Goal: Task Accomplishment & Management: Complete application form

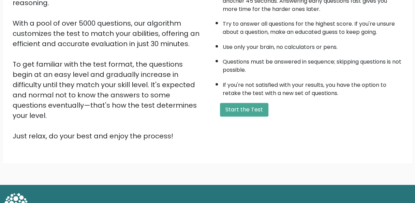
scroll to position [110, 0]
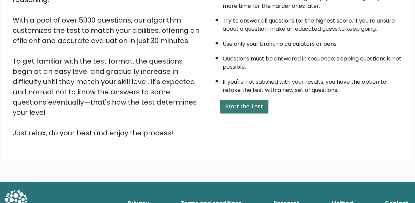
click at [233, 103] on button "Start the Test" at bounding box center [244, 107] width 48 height 14
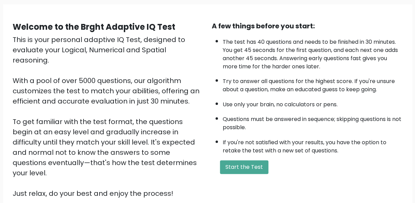
scroll to position [44, 0]
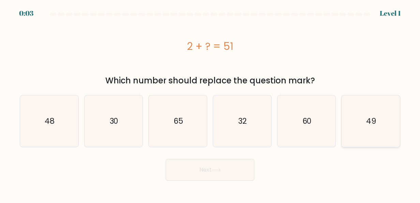
click at [365, 141] on icon "49" at bounding box center [371, 121] width 52 height 52
click at [210, 103] on input "f. 49" at bounding box center [210, 102] width 0 height 2
radio input "true"
click at [229, 172] on button "Next" at bounding box center [210, 170] width 89 height 22
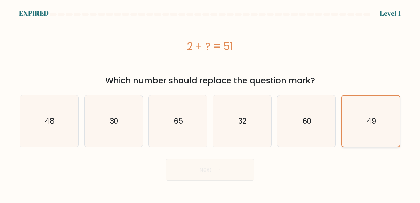
click at [374, 113] on icon "49" at bounding box center [371, 121] width 51 height 51
click at [210, 103] on input "f. 49" at bounding box center [210, 102] width 0 height 2
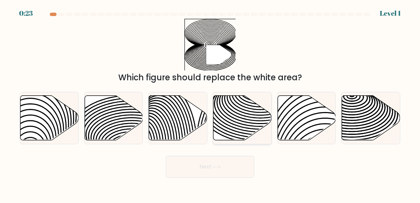
click at [259, 113] on icon at bounding box center [243, 117] width 58 height 45
click at [210, 103] on input "d." at bounding box center [210, 102] width 0 height 2
radio input "true"
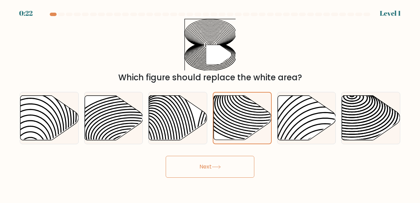
click at [220, 171] on button "Next" at bounding box center [210, 167] width 89 height 22
click at [214, 163] on button "Next" at bounding box center [210, 167] width 89 height 22
click at [218, 169] on button "Next" at bounding box center [210, 167] width 89 height 22
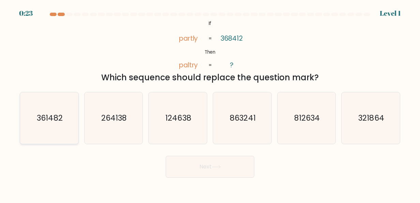
click at [49, 130] on icon "361482" at bounding box center [50, 118] width 52 height 52
click at [210, 103] on input "a. 361482" at bounding box center [210, 102] width 0 height 2
radio input "true"
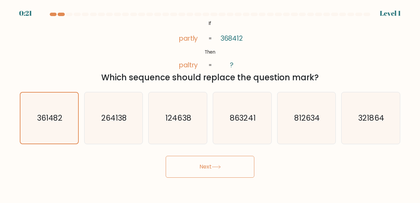
click at [179, 165] on button "Next" at bounding box center [210, 167] width 89 height 22
click at [247, 170] on button "Next" at bounding box center [210, 167] width 89 height 22
click at [216, 167] on icon at bounding box center [216, 167] width 9 height 4
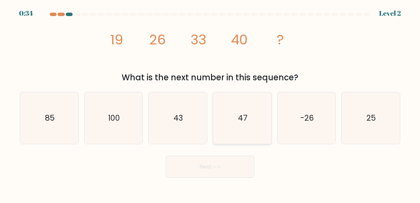
click at [256, 119] on icon "47" at bounding box center [243, 118] width 52 height 52
click at [210, 103] on input "d. 47" at bounding box center [210, 102] width 0 height 2
radio input "true"
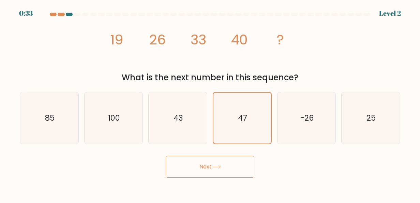
click at [215, 171] on button "Next" at bounding box center [210, 167] width 89 height 22
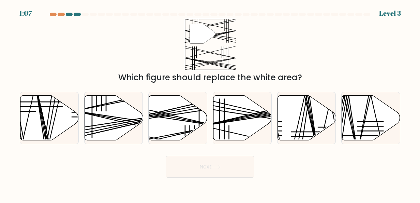
drag, startPoint x: 215, startPoint y: 171, endPoint x: 67, endPoint y: 208, distance: 152.3
click at [100, 110] on icon at bounding box center [114, 117] width 58 height 45
click at [210, 103] on input "b." at bounding box center [210, 102] width 0 height 2
radio input "true"
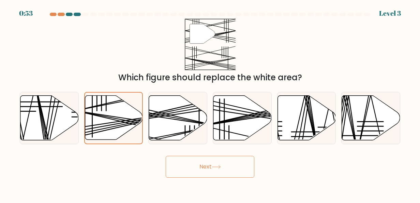
click at [213, 161] on button "Next" at bounding box center [210, 167] width 89 height 22
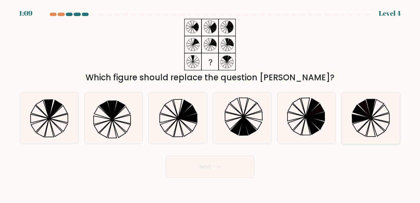
click at [361, 113] on icon at bounding box center [362, 111] width 18 height 13
click at [210, 103] on input "f." at bounding box center [210, 102] width 0 height 2
radio input "true"
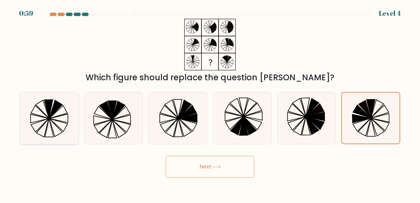
click at [65, 114] on icon at bounding box center [59, 118] width 18 height 9
click at [210, 103] on input "a." at bounding box center [210, 102] width 0 height 2
radio input "true"
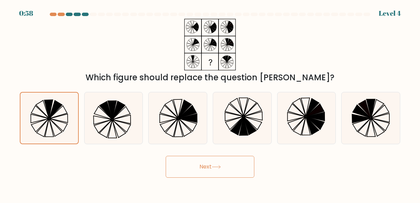
click at [197, 163] on button "Next" at bounding box center [210, 167] width 89 height 22
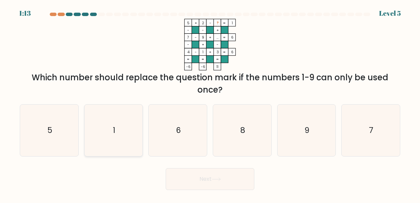
click at [119, 149] on icon "1" at bounding box center [114, 130] width 52 height 52
click at [210, 103] on input "b. 1" at bounding box center [210, 102] width 0 height 2
radio input "true"
click at [201, 173] on button "Next" at bounding box center [210, 179] width 89 height 22
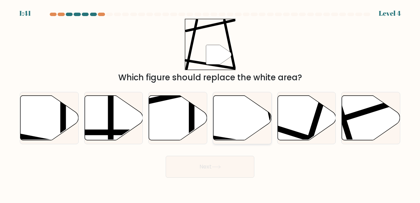
click at [241, 129] on icon at bounding box center [243, 117] width 58 height 45
click at [210, 103] on input "d." at bounding box center [210, 102] width 0 height 2
radio input "true"
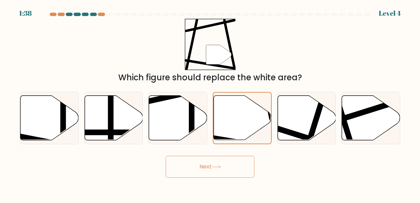
click at [223, 171] on button "Next" at bounding box center [210, 167] width 89 height 22
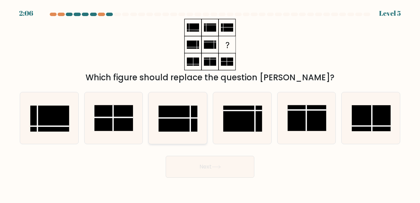
click at [177, 119] on rect at bounding box center [178, 118] width 39 height 26
click at [210, 103] on input "c." at bounding box center [210, 102] width 0 height 2
radio input "true"
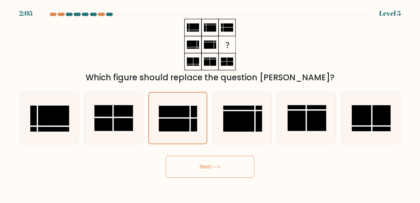
click at [201, 171] on button "Next" at bounding box center [210, 167] width 89 height 22
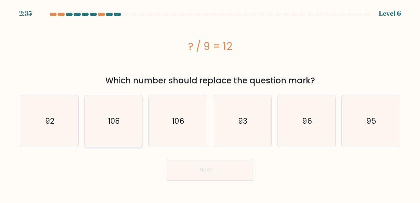
click at [118, 120] on text "108" at bounding box center [114, 120] width 12 height 11
click at [210, 103] on input "b. 108" at bounding box center [210, 102] width 0 height 2
radio input "true"
click at [181, 156] on div "Next" at bounding box center [210, 167] width 389 height 25
click at [182, 165] on button "Next" at bounding box center [210, 170] width 89 height 22
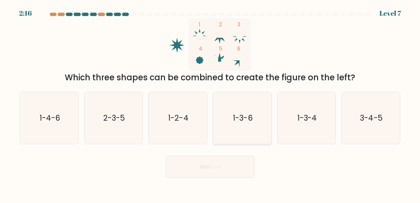
click at [229, 126] on icon "1-3-6" at bounding box center [243, 118] width 52 height 52
click at [210, 103] on input "d. 1-3-6" at bounding box center [210, 102] width 0 height 2
radio input "true"
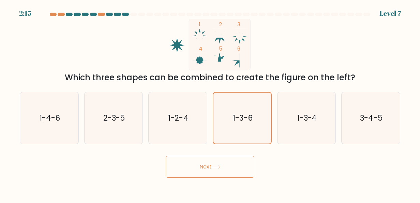
click at [202, 166] on button "Next" at bounding box center [210, 167] width 89 height 22
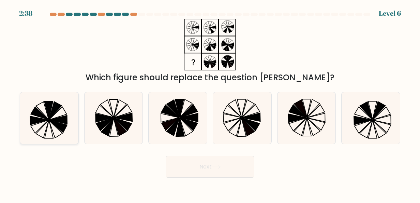
click at [50, 117] on icon at bounding box center [55, 110] width 13 height 18
click at [210, 103] on input "a." at bounding box center [210, 102] width 0 height 2
radio input "true"
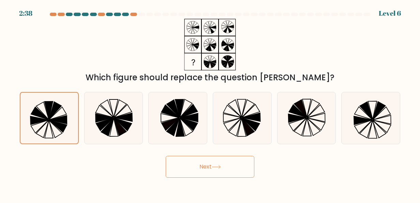
click at [187, 171] on button "Next" at bounding box center [210, 167] width 89 height 22
click at [191, 158] on button "Next" at bounding box center [210, 167] width 89 height 22
click at [195, 171] on button "Next" at bounding box center [210, 167] width 89 height 22
click at [46, 105] on icon at bounding box center [48, 110] width 9 height 18
click at [210, 103] on input "a." at bounding box center [210, 102] width 0 height 2
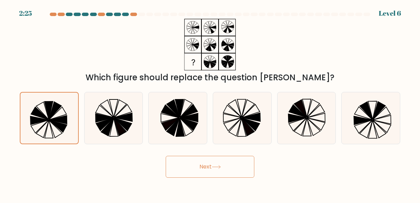
click at [179, 164] on button "Next" at bounding box center [210, 167] width 89 height 22
click at [231, 164] on button "Next" at bounding box center [210, 167] width 89 height 22
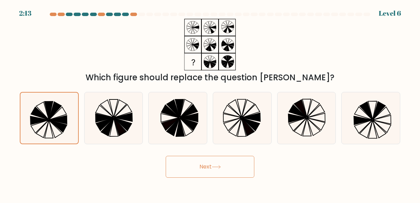
click at [203, 165] on button "Next" at bounding box center [210, 167] width 89 height 22
click at [197, 162] on button "Next" at bounding box center [210, 167] width 89 height 22
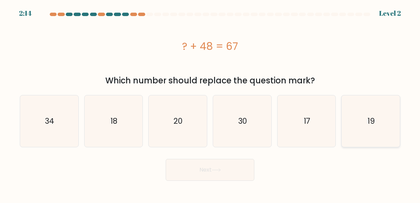
click at [364, 136] on icon "19" at bounding box center [371, 121] width 52 height 52
click at [210, 103] on input "f. 19" at bounding box center [210, 102] width 0 height 2
radio input "true"
click at [252, 170] on button "Next" at bounding box center [210, 170] width 89 height 22
click at [231, 168] on button "Next" at bounding box center [210, 170] width 89 height 22
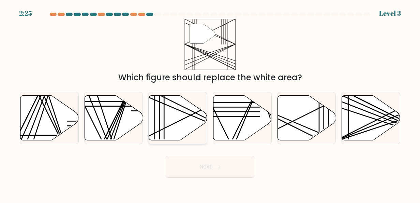
click at [182, 122] on icon at bounding box center [178, 117] width 58 height 45
click at [210, 103] on input "c." at bounding box center [210, 102] width 0 height 2
radio input "true"
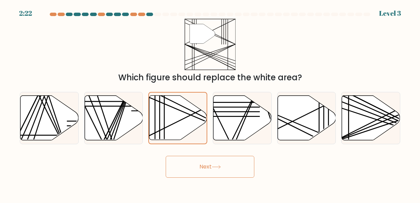
drag, startPoint x: 201, startPoint y: 158, endPoint x: 188, endPoint y: 166, distance: 15.7
click at [188, 166] on button "Next" at bounding box center [210, 167] width 89 height 22
click at [199, 168] on button "Next" at bounding box center [210, 167] width 89 height 22
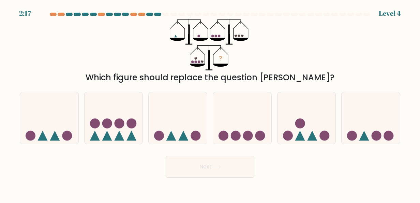
click at [198, 170] on button "Next" at bounding box center [210, 167] width 89 height 22
click at [149, 49] on div "? Which figure should replace the question mark?" at bounding box center [210, 51] width 389 height 65
click at [312, 128] on icon at bounding box center [307, 118] width 58 height 48
click at [210, 103] on input "e." at bounding box center [210, 102] width 0 height 2
radio input "true"
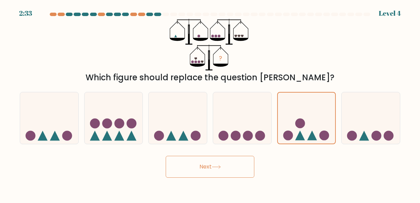
click at [203, 158] on button "Next" at bounding box center [210, 167] width 89 height 22
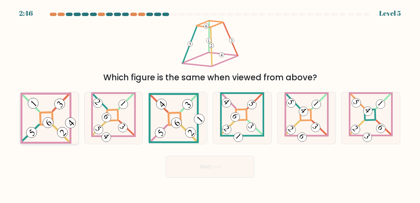
click at [58, 117] on icon at bounding box center [49, 118] width 58 height 52
click at [210, 103] on input "a." at bounding box center [210, 102] width 0 height 2
radio input "true"
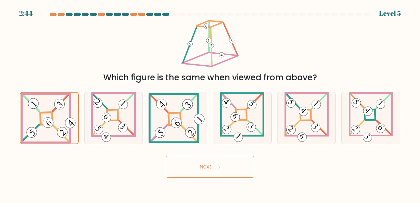
click at [167, 168] on button "Next" at bounding box center [210, 167] width 89 height 22
click at [201, 163] on button "Next" at bounding box center [210, 167] width 89 height 22
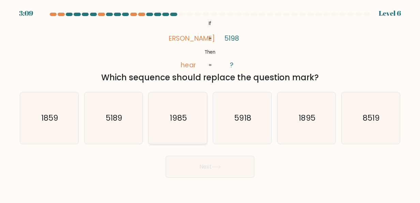
click at [188, 126] on icon "1985" at bounding box center [178, 118] width 52 height 52
click at [210, 103] on input "c. 1985" at bounding box center [210, 102] width 0 height 2
radio input "true"
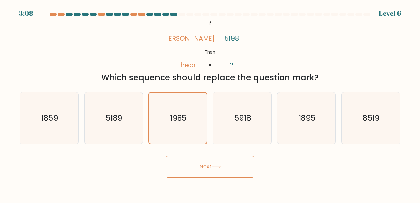
click at [199, 165] on button "Next" at bounding box center [210, 167] width 89 height 22
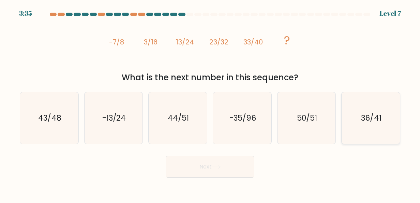
click at [366, 121] on text "36/41" at bounding box center [372, 117] width 20 height 11
click at [210, 103] on input "f. 36/41" at bounding box center [210, 102] width 0 height 2
radio input "true"
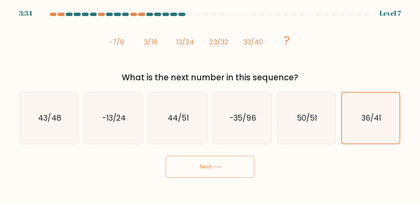
click at [233, 162] on button "Next" at bounding box center [210, 167] width 89 height 22
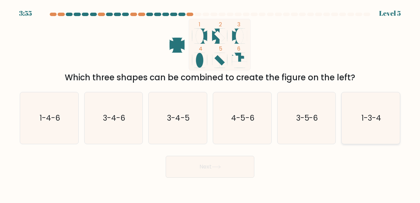
click at [362, 113] on text "1-3-4" at bounding box center [372, 117] width 20 height 11
click at [210, 103] on input "f. 1-3-4" at bounding box center [210, 102] width 0 height 2
radio input "true"
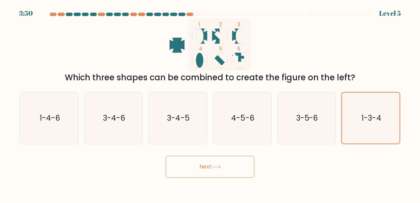
click at [186, 193] on body "3:50 Level 5" at bounding box center [210, 101] width 420 height 203
click at [195, 172] on button "Next" at bounding box center [210, 167] width 89 height 22
click at [210, 166] on button "Next" at bounding box center [210, 167] width 89 height 22
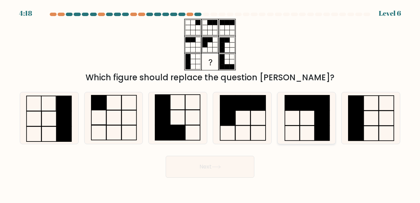
click at [298, 126] on icon at bounding box center [307, 118] width 52 height 52
click at [210, 103] on input "e." at bounding box center [210, 102] width 0 height 2
radio input "true"
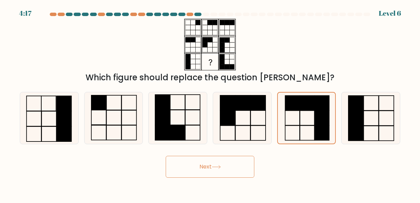
click at [219, 159] on button "Next" at bounding box center [210, 167] width 89 height 22
click at [214, 168] on icon at bounding box center [216, 167] width 9 height 4
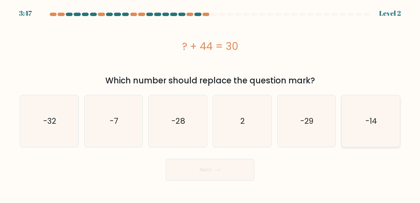
click at [377, 123] on text "-14" at bounding box center [372, 120] width 12 height 11
click at [210, 103] on input "f. -14" at bounding box center [210, 102] width 0 height 2
radio input "true"
click at [232, 166] on button "Next" at bounding box center [210, 170] width 89 height 22
click at [228, 169] on button "Next" at bounding box center [210, 170] width 89 height 22
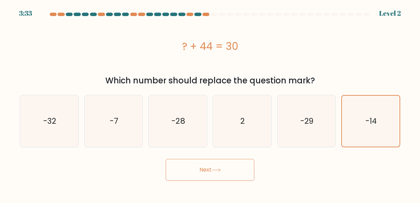
click at [199, 176] on button "Next" at bounding box center [210, 170] width 89 height 22
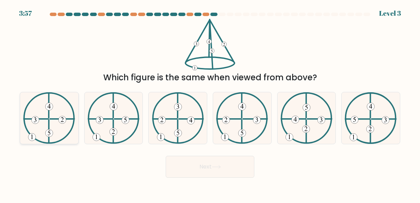
click at [45, 127] on icon at bounding box center [49, 118] width 52 height 52
click at [210, 103] on input "a." at bounding box center [210, 102] width 0 height 2
radio input "true"
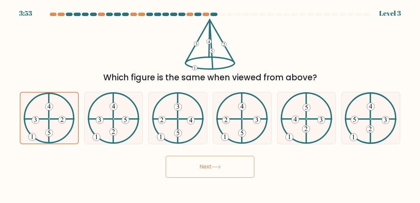
click at [216, 166] on icon at bounding box center [216, 166] width 8 height 3
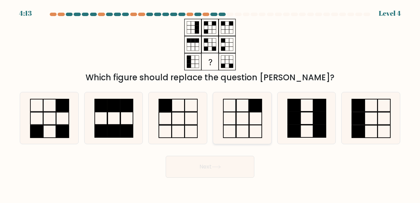
click at [247, 120] on icon at bounding box center [243, 118] width 52 height 52
click at [210, 103] on input "d." at bounding box center [210, 102] width 0 height 2
radio input "true"
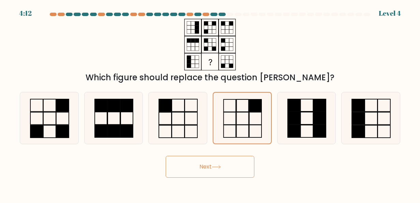
click at [230, 171] on button "Next" at bounding box center [210, 167] width 89 height 22
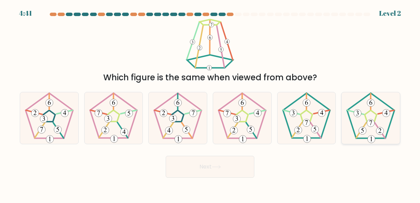
click at [368, 123] on 422 at bounding box center [371, 123] width 8 height 8
click at [210, 103] on input "f." at bounding box center [210, 102] width 0 height 2
radio input "true"
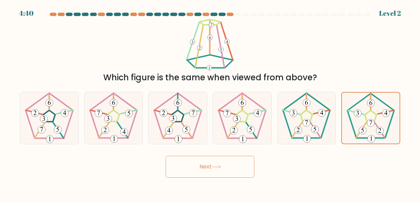
click at [213, 166] on button "Next" at bounding box center [210, 167] width 89 height 22
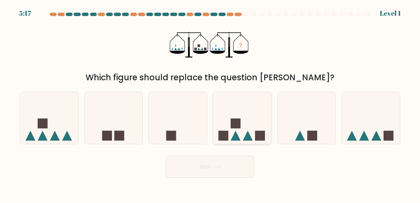
click at [250, 134] on icon at bounding box center [242, 118] width 58 height 48
click at [210, 103] on input "d." at bounding box center [210, 102] width 0 height 2
radio input "true"
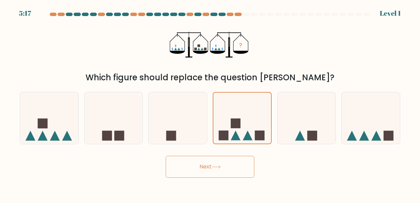
click at [226, 170] on button "Next" at bounding box center [210, 167] width 89 height 22
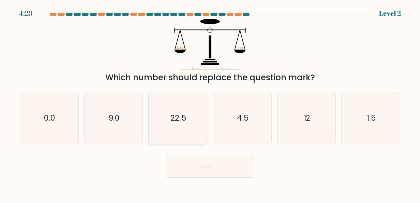
click at [178, 126] on icon "22.5" at bounding box center [178, 118] width 52 height 52
click at [210, 103] on input "c. 22.5" at bounding box center [210, 102] width 0 height 2
radio input "true"
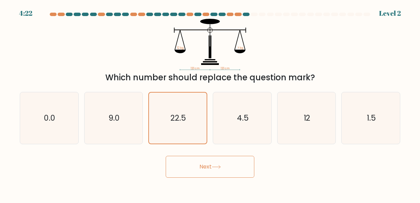
click at [220, 166] on icon at bounding box center [216, 166] width 8 height 3
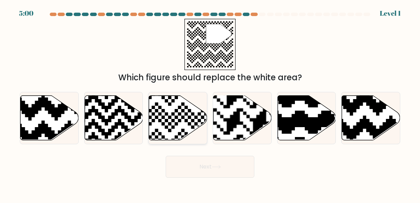
click at [173, 130] on icon at bounding box center [178, 117] width 58 height 45
click at [210, 103] on input "c." at bounding box center [210, 102] width 0 height 2
radio input "true"
click at [194, 173] on button "Next" at bounding box center [210, 167] width 89 height 22
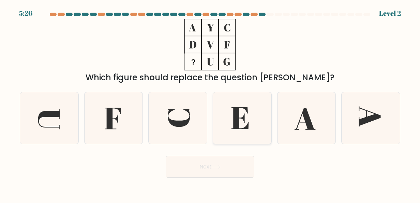
click at [249, 131] on icon at bounding box center [243, 118] width 52 height 52
click at [210, 103] on input "d." at bounding box center [210, 102] width 0 height 2
radio input "true"
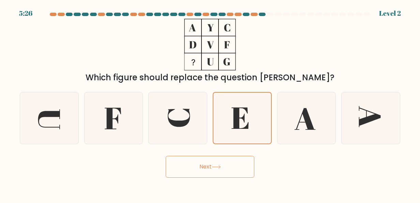
click at [234, 160] on button "Next" at bounding box center [210, 167] width 89 height 22
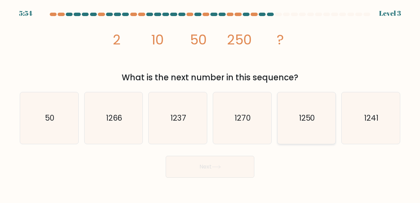
click at [323, 119] on icon "1250" at bounding box center [307, 118] width 52 height 52
click at [210, 103] on input "e. 1250" at bounding box center [210, 102] width 0 height 2
radio input "true"
click at [244, 175] on button "Next" at bounding box center [210, 167] width 89 height 22
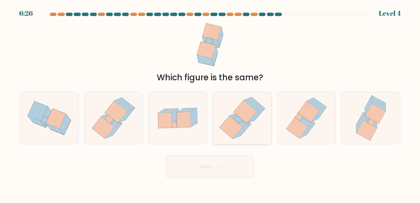
click at [245, 130] on icon at bounding box center [242, 131] width 18 height 15
click at [210, 103] on input "d." at bounding box center [210, 102] width 0 height 2
radio input "true"
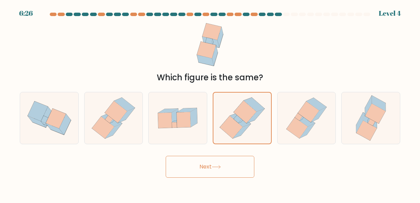
click at [223, 182] on body "6:26 Level 4" at bounding box center [210, 101] width 420 height 203
click at [228, 168] on button "Next" at bounding box center [210, 167] width 89 height 22
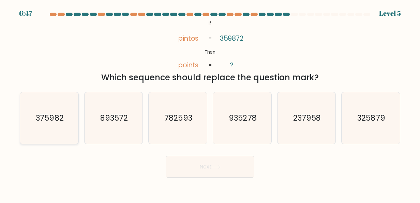
click at [50, 125] on icon "375982" at bounding box center [50, 118] width 52 height 52
click at [210, 103] on input "a. 375982" at bounding box center [210, 102] width 0 height 2
radio input "true"
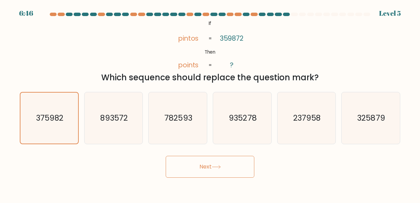
click at [192, 167] on button "Next" at bounding box center [210, 167] width 89 height 22
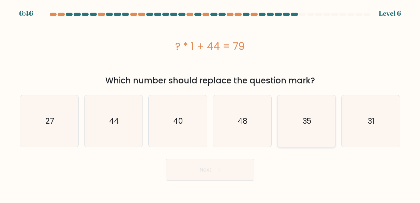
click at [305, 126] on text "35" at bounding box center [307, 120] width 9 height 11
click at [210, 103] on input "e. 35" at bounding box center [210, 102] width 0 height 2
radio input "true"
click at [229, 171] on button "Next" at bounding box center [210, 170] width 89 height 22
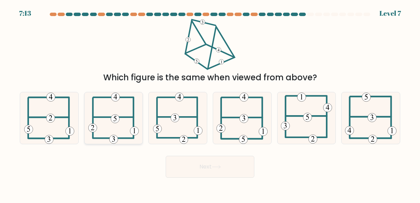
click at [117, 134] on icon at bounding box center [113, 118] width 50 height 52
click at [210, 103] on input "b." at bounding box center [210, 102] width 0 height 2
radio input "true"
click at [207, 173] on button "Next" at bounding box center [210, 167] width 89 height 22
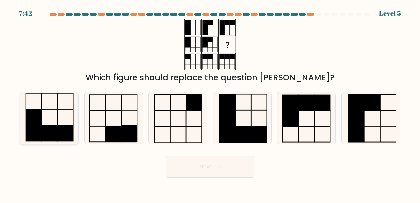
click at [54, 131] on rect at bounding box center [50, 133] width 16 height 16
click at [210, 103] on input "a." at bounding box center [210, 102] width 0 height 2
radio input "true"
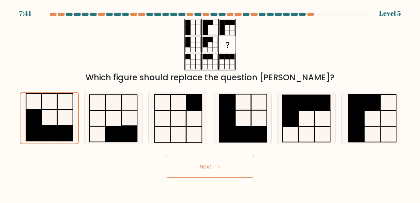
click at [216, 161] on button "Next" at bounding box center [210, 167] width 89 height 22
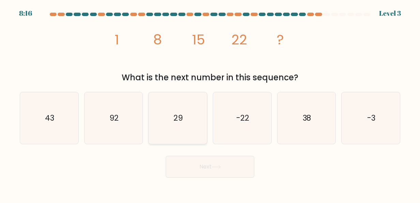
click at [187, 113] on icon "29" at bounding box center [178, 118] width 52 height 52
click at [210, 103] on input "c. 29" at bounding box center [210, 102] width 0 height 2
radio input "true"
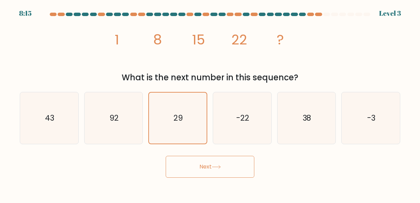
click at [231, 166] on button "Next" at bounding box center [210, 167] width 89 height 22
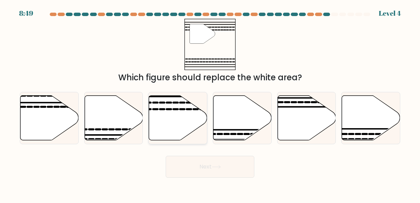
click at [171, 129] on icon at bounding box center [178, 117] width 58 height 45
click at [210, 103] on input "c." at bounding box center [210, 102] width 0 height 2
radio input "true"
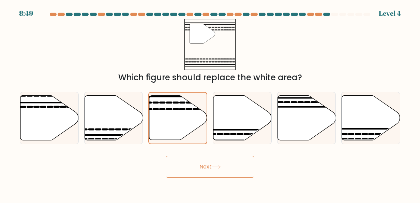
click at [217, 171] on button "Next" at bounding box center [210, 167] width 89 height 22
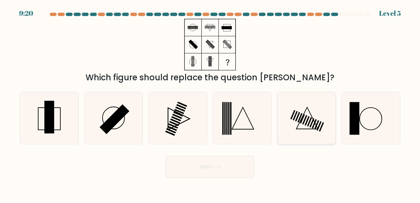
click at [306, 126] on icon at bounding box center [307, 118] width 52 height 52
click at [210, 103] on input "e." at bounding box center [210, 102] width 0 height 2
radio input "true"
click at [247, 167] on button "Next" at bounding box center [210, 167] width 89 height 22
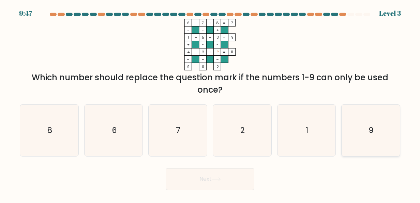
click at [387, 124] on icon "9" at bounding box center [371, 130] width 52 height 52
click at [210, 103] on input "f. 9" at bounding box center [210, 102] width 0 height 2
radio input "true"
click at [231, 184] on button "Next" at bounding box center [210, 179] width 89 height 22
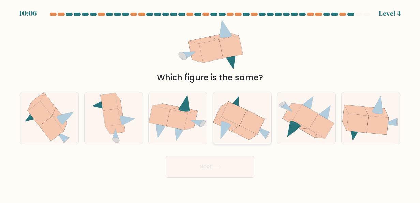
click at [240, 118] on icon at bounding box center [234, 113] width 25 height 24
click at [210, 103] on input "d." at bounding box center [210, 102] width 0 height 2
radio input "true"
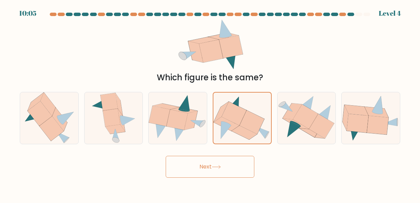
click at [239, 174] on button "Next" at bounding box center [210, 167] width 89 height 22
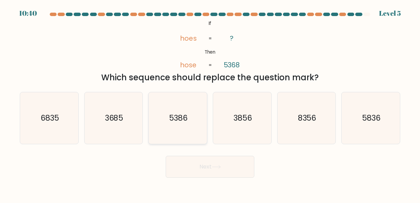
click at [179, 118] on text "5386" at bounding box center [178, 117] width 18 height 11
click at [210, 103] on input "c. 5386" at bounding box center [210, 102] width 0 height 2
radio input "true"
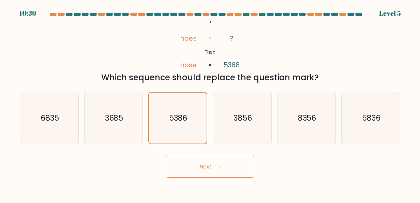
click at [188, 167] on button "Next" at bounding box center [210, 167] width 89 height 22
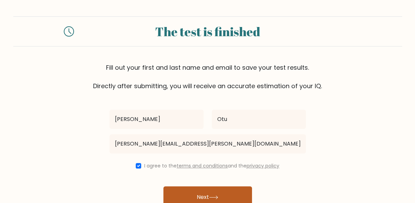
click at [231, 196] on button "Next" at bounding box center [207, 197] width 89 height 22
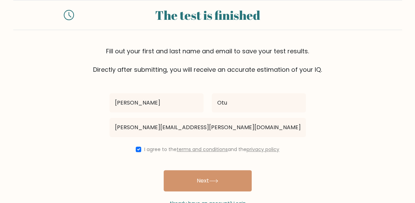
scroll to position [36, 0]
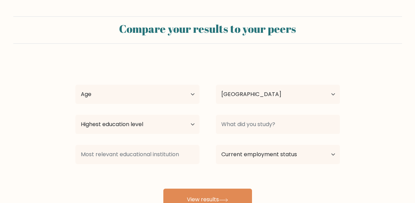
select select "NG"
select select "min_18"
click at [75, 85] on select "Age Under 18 years old 18-24 years old 25-34 years old 35-44 years old 45-54 ye…" at bounding box center [137, 94] width 124 height 19
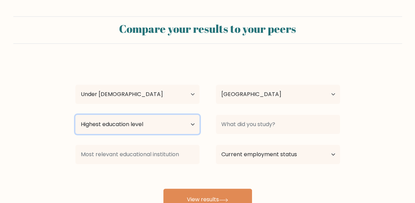
click at [192, 126] on select "Highest education level No schooling Primary Lower Secondary Upper Secondary Oc…" at bounding box center [137, 124] width 124 height 19
select select "upper_secondary"
click at [75, 115] on select "Highest education level No schooling Primary Lower Secondary Upper Secondary Oc…" at bounding box center [137, 124] width 124 height 19
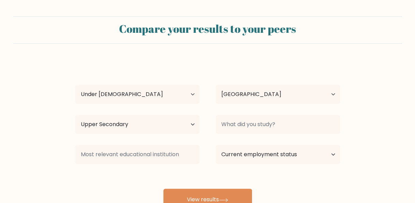
click at [129, 63] on div "Richard Otu Age Under 18 years old 18-24 years old 25-34 years old 35-44 years …" at bounding box center [207, 135] width 273 height 150
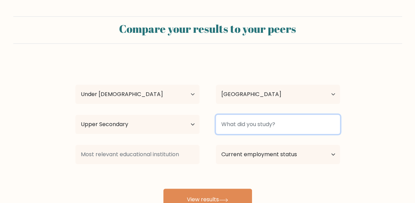
click at [294, 121] on input at bounding box center [278, 124] width 124 height 19
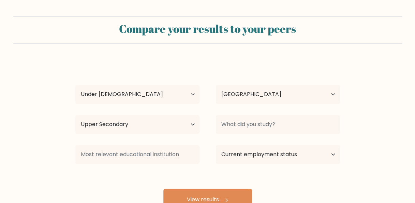
click at [147, 172] on div "Richard Otu Age Under 18 years old 18-24 years old 25-34 years old 35-44 years …" at bounding box center [207, 135] width 273 height 150
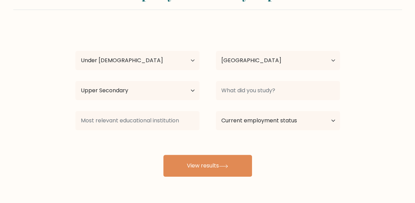
scroll to position [34, 0]
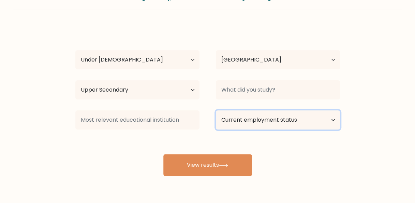
click at [333, 119] on select "Current employment status Employed Student Retired Other / prefer not to answer" at bounding box center [278, 119] width 124 height 19
select select "student"
click at [216, 110] on select "Current employment status Employed Student Retired Other / prefer not to answer" at bounding box center [278, 119] width 124 height 19
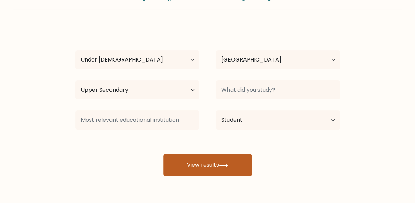
click at [216, 160] on button "View results" at bounding box center [207, 165] width 89 height 22
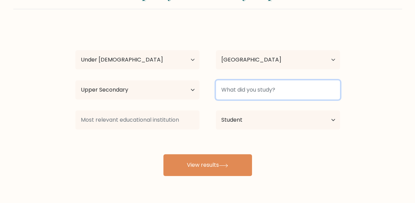
click at [291, 91] on input at bounding box center [278, 89] width 124 height 19
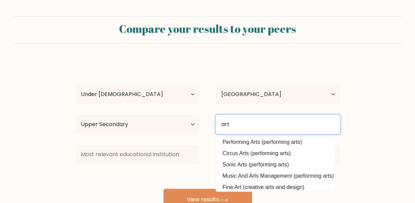
scroll to position [0, 0]
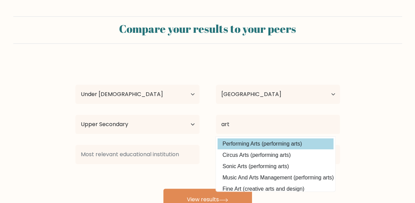
click at [283, 145] on option "Performing Arts (performing arts)" at bounding box center [276, 143] width 116 height 11
type input "Performing Arts"
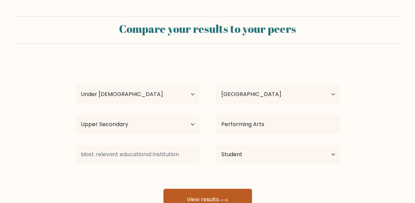
click at [238, 197] on button "View results" at bounding box center [207, 199] width 89 height 22
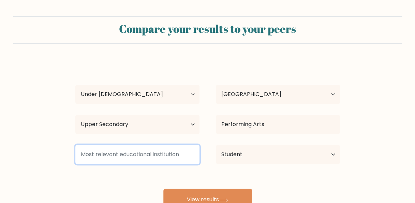
click at [172, 162] on input at bounding box center [137, 154] width 124 height 19
click at [179, 155] on input at bounding box center [137, 154] width 124 height 19
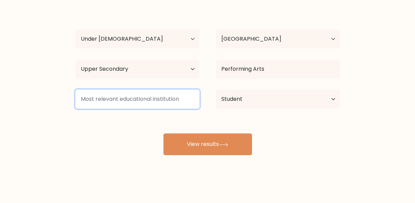
scroll to position [56, 0]
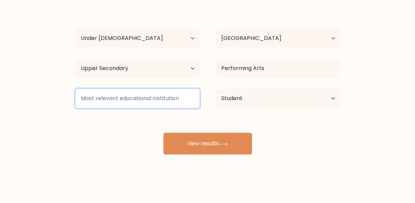
click at [177, 101] on input at bounding box center [137, 98] width 124 height 19
click at [139, 98] on input at bounding box center [137, 98] width 124 height 19
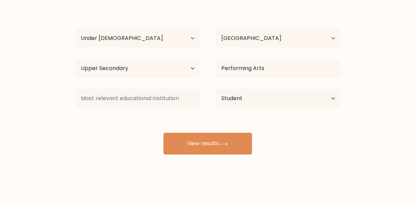
click at [103, 120] on div "Richard Otu Age Under 18 years old 18-24 years old 25-34 years old 35-44 years …" at bounding box center [207, 79] width 273 height 150
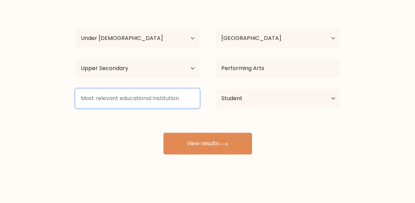
click at [114, 105] on input at bounding box center [137, 98] width 124 height 19
click at [136, 99] on input at bounding box center [137, 98] width 124 height 19
type input "e"
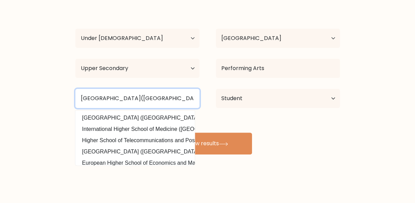
type input "pegasus high school(nigeria)"
click at [163, 132] on button "View results" at bounding box center [207, 143] width 89 height 22
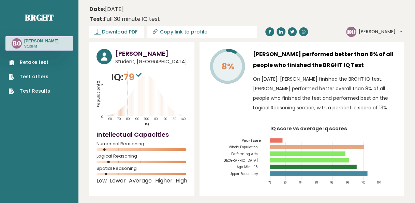
click at [396, 81] on p "On [DATE], [PERSON_NAME] finished the BRGHT IQ test. [PERSON_NAME] performed be…" at bounding box center [325, 93] width 144 height 38
click at [24, 73] on link "Test others" at bounding box center [29, 76] width 41 height 7
click at [30, 70] on ul "Retake test Test others Test Results" at bounding box center [29, 77] width 48 height 36
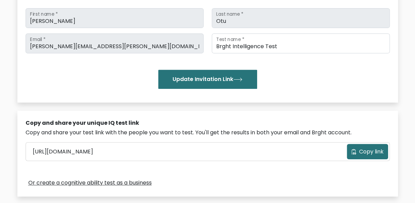
scroll to position [106, 0]
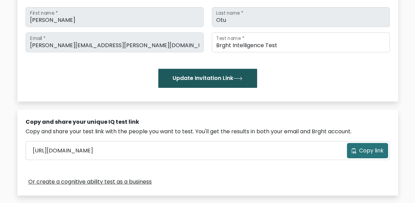
click at [178, 77] on button "Update Invitation Link" at bounding box center [207, 78] width 99 height 19
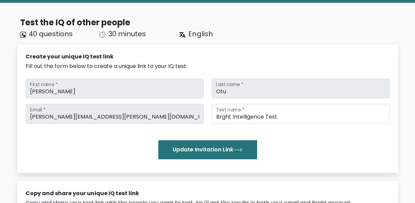
scroll to position [35, 0]
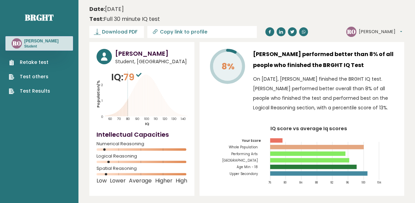
click at [34, 59] on link "Retake test" at bounding box center [29, 62] width 41 height 7
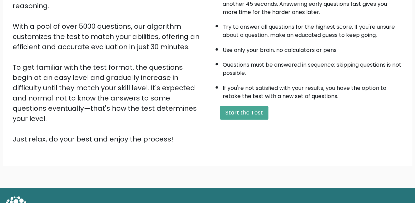
scroll to position [110, 0]
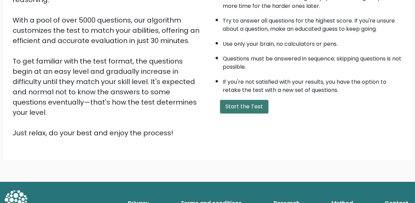
click at [251, 106] on button "Start the Test" at bounding box center [244, 107] width 48 height 14
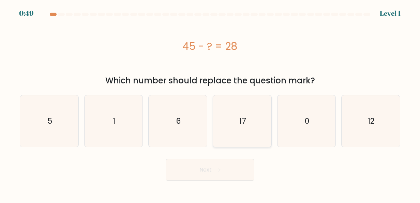
click at [251, 118] on icon "17" at bounding box center [243, 121] width 52 height 52
click at [210, 103] on input "d. 17" at bounding box center [210, 102] width 0 height 2
radio input "true"
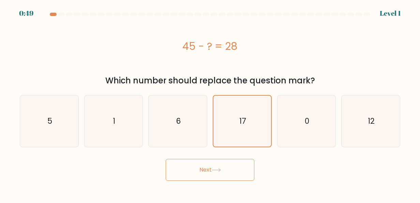
click at [240, 177] on button "Next" at bounding box center [210, 170] width 89 height 22
click at [201, 169] on button "Next" at bounding box center [210, 170] width 89 height 22
click at [180, 180] on body "0:28 Level 1 a." at bounding box center [210, 101] width 420 height 203
click at [181, 178] on button "Next" at bounding box center [210, 170] width 89 height 22
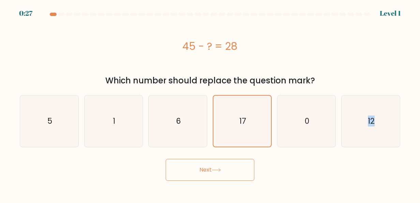
click at [181, 178] on button "Next" at bounding box center [210, 170] width 89 height 22
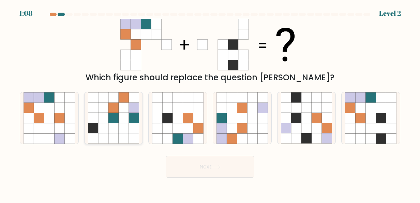
click at [121, 128] on icon at bounding box center [124, 128] width 10 height 10
click at [210, 103] on input "b." at bounding box center [210, 102] width 0 height 2
radio input "true"
click at [174, 164] on button "Next" at bounding box center [210, 167] width 89 height 22
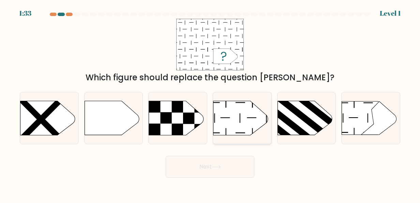
click at [236, 114] on icon at bounding box center [241, 118] width 55 height 34
click at [210, 103] on input "d." at bounding box center [210, 102] width 0 height 2
radio input "true"
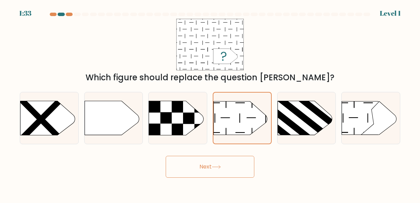
click at [205, 170] on button "Next" at bounding box center [210, 167] width 89 height 22
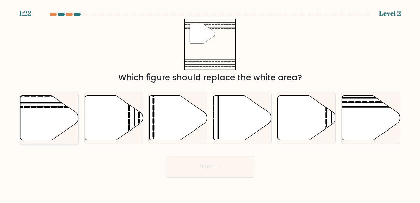
click at [47, 113] on icon at bounding box center [49, 117] width 58 height 45
click at [210, 103] on input "a." at bounding box center [210, 102] width 0 height 2
radio input "true"
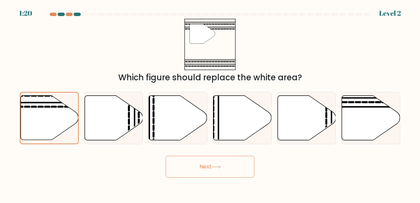
click at [186, 166] on button "Next" at bounding box center [210, 167] width 89 height 22
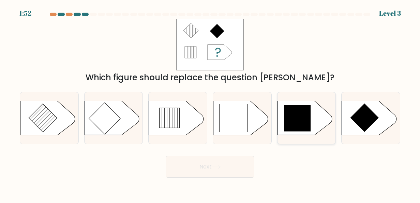
click at [291, 108] on icon at bounding box center [298, 118] width 27 height 27
click at [210, 103] on input "e." at bounding box center [210, 102] width 0 height 2
radio input "true"
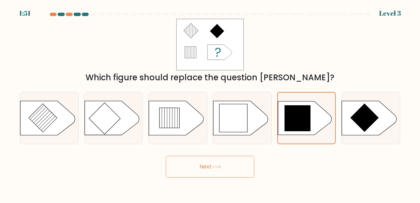
click at [214, 167] on icon at bounding box center [216, 167] width 9 height 4
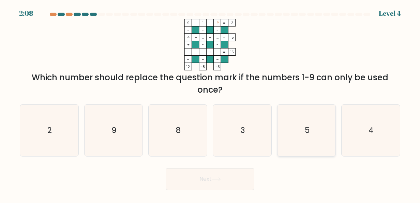
click at [293, 131] on icon "5" at bounding box center [307, 130] width 52 height 52
click at [210, 103] on input "e. 5" at bounding box center [210, 102] width 0 height 2
radio input "true"
click at [232, 177] on button "Next" at bounding box center [210, 179] width 89 height 22
click at [172, 169] on button "Next" at bounding box center [210, 179] width 89 height 22
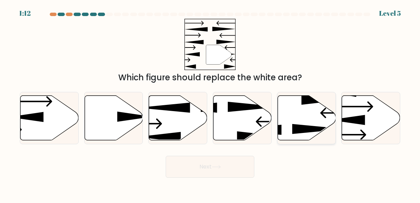
click at [314, 113] on icon at bounding box center [307, 117] width 58 height 45
click at [210, 103] on input "e." at bounding box center [210, 102] width 0 height 2
radio input "true"
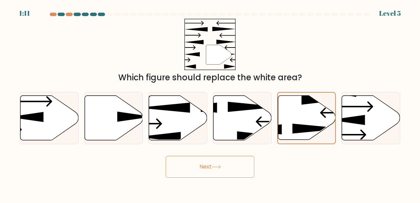
click at [203, 158] on button "Next" at bounding box center [210, 167] width 89 height 22
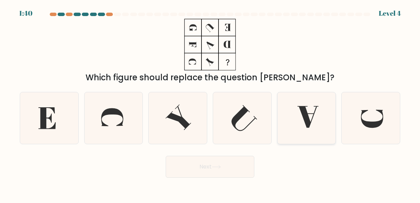
click at [306, 117] on icon at bounding box center [307, 117] width 21 height 22
click at [210, 103] on input "e." at bounding box center [210, 102] width 0 height 2
radio input "true"
click at [202, 171] on button "Next" at bounding box center [210, 167] width 89 height 22
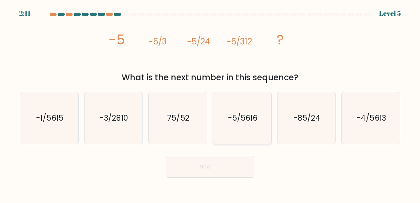
click at [230, 133] on icon "-5/5616" at bounding box center [243, 118] width 52 height 52
click at [210, 103] on input "d. -5/5616" at bounding box center [210, 102] width 0 height 2
radio input "true"
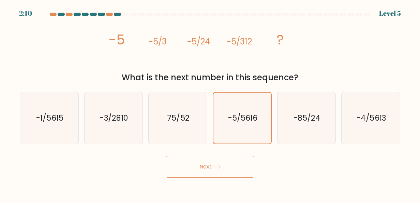
click at [207, 164] on button "Next" at bounding box center [210, 167] width 89 height 22
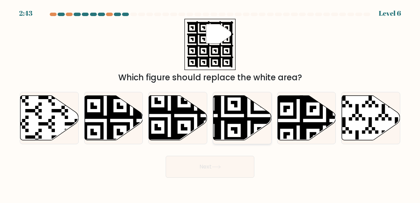
click at [234, 120] on icon at bounding box center [223, 142] width 106 height 106
click at [210, 103] on input "d." at bounding box center [210, 102] width 0 height 2
radio input "true"
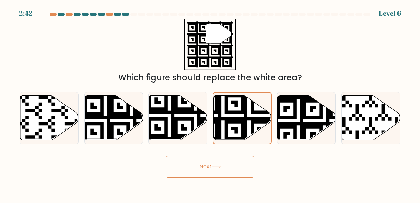
click at [230, 177] on button "Next" at bounding box center [210, 167] width 89 height 22
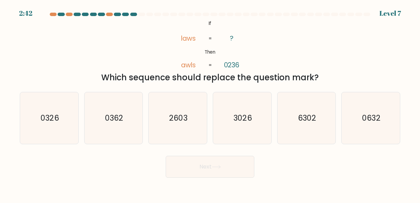
click at [220, 151] on form "If ?" at bounding box center [210, 95] width 420 height 165
click at [229, 124] on icon "3026" at bounding box center [243, 118] width 52 height 52
click at [210, 103] on input "d. 3026" at bounding box center [210, 102] width 0 height 2
radio input "true"
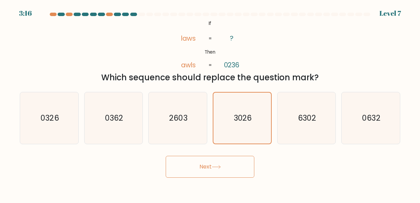
click at [218, 166] on icon at bounding box center [216, 167] width 9 height 4
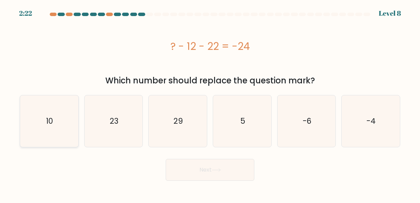
click at [55, 127] on icon "10" at bounding box center [50, 121] width 52 height 52
click at [210, 103] on input "a. 10" at bounding box center [210, 102] width 0 height 2
radio input "true"
click at [215, 178] on button "Next" at bounding box center [210, 170] width 89 height 22
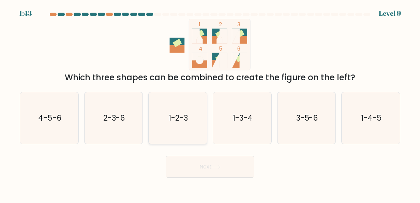
click at [185, 133] on icon "1-2-3" at bounding box center [178, 118] width 52 height 52
click at [210, 103] on input "c. 1-2-3" at bounding box center [210, 102] width 0 height 2
radio input "true"
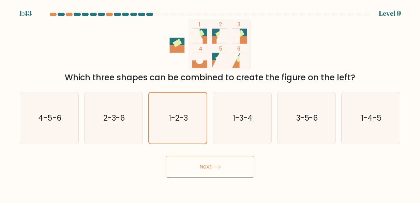
click at [226, 177] on button "Next" at bounding box center [210, 167] width 89 height 22
click at [233, 162] on button "Next" at bounding box center [210, 167] width 89 height 22
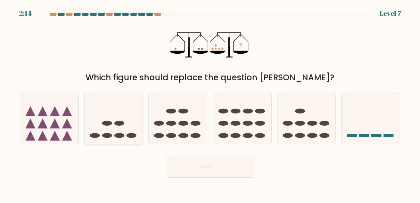
click at [115, 112] on icon at bounding box center [114, 118] width 58 height 48
click at [210, 103] on input "b." at bounding box center [210, 102] width 0 height 2
radio input "true"
click at [209, 165] on button "Next" at bounding box center [210, 167] width 89 height 22
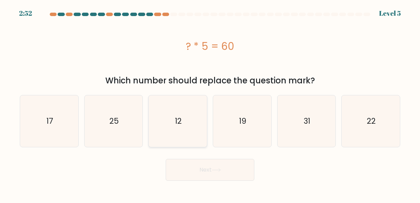
click at [170, 123] on icon "12" at bounding box center [178, 121] width 52 height 52
click at [210, 103] on input "c. 12" at bounding box center [210, 102] width 0 height 2
radio input "true"
click at [225, 173] on button "Next" at bounding box center [210, 170] width 89 height 22
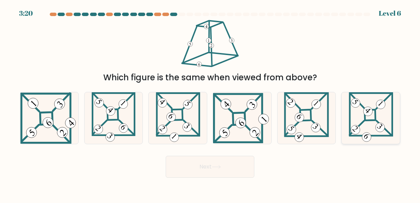
click at [374, 125] on icon at bounding box center [371, 118] width 44 height 52
click at [210, 103] on input "f." at bounding box center [210, 102] width 0 height 2
radio input "true"
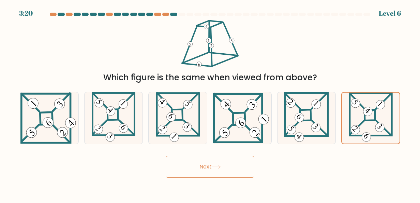
click at [223, 169] on button "Next" at bounding box center [210, 167] width 89 height 22
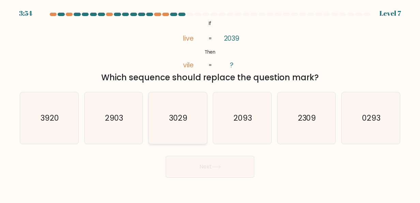
click at [179, 126] on icon "3029" at bounding box center [178, 118] width 52 height 52
click at [210, 103] on input "c. 3029" at bounding box center [210, 102] width 0 height 2
radio input "true"
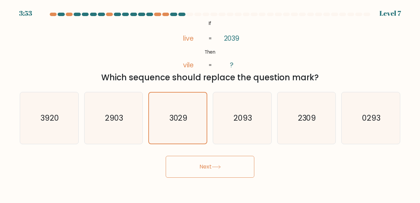
click at [209, 172] on button "Next" at bounding box center [210, 167] width 89 height 22
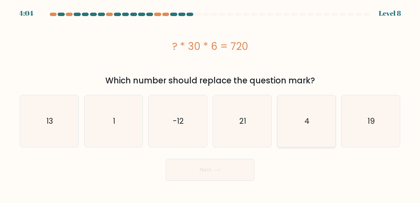
click at [294, 126] on icon "4" at bounding box center [307, 121] width 52 height 52
click at [210, 103] on input "e. 4" at bounding box center [210, 102] width 0 height 2
radio input "true"
click at [198, 169] on button "Next" at bounding box center [210, 170] width 89 height 22
click at [214, 164] on button "Next" at bounding box center [210, 170] width 89 height 22
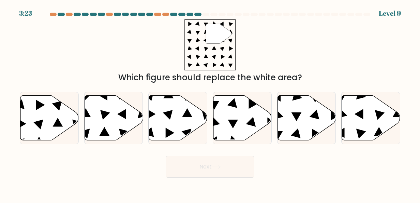
click at [196, 165] on button "Next" at bounding box center [210, 167] width 89 height 22
click at [118, 173] on div "Next" at bounding box center [210, 164] width 389 height 25
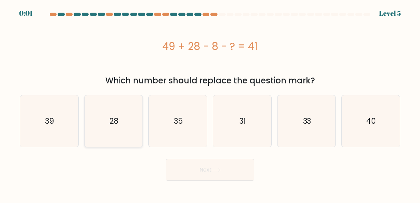
click at [118, 137] on icon "28" at bounding box center [114, 121] width 52 height 52
click at [210, 103] on input "b. 28" at bounding box center [210, 102] width 0 height 2
radio input "true"
click at [212, 176] on button "Next" at bounding box center [210, 170] width 89 height 22
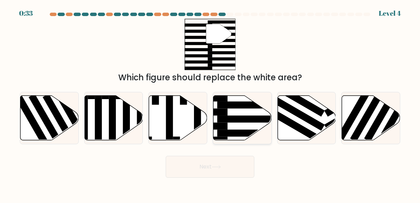
click at [217, 110] on rect at bounding box center [195, 111] width 63 height 7
click at [210, 103] on input "d." at bounding box center [210, 102] width 0 height 2
radio input "true"
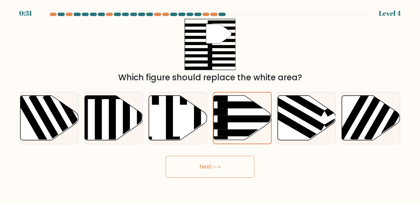
click at [213, 162] on button "Next" at bounding box center [210, 167] width 89 height 22
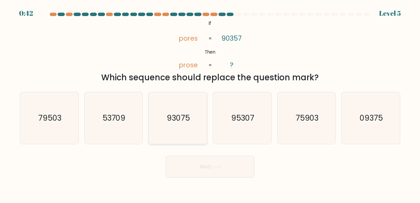
click at [177, 125] on icon "93075" at bounding box center [178, 118] width 52 height 52
click at [210, 103] on input "c. 93075" at bounding box center [210, 102] width 0 height 2
radio input "true"
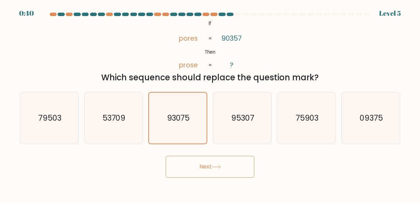
click at [198, 169] on button "Next" at bounding box center [210, 167] width 89 height 22
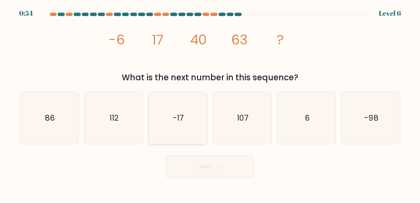
click at [175, 132] on icon "-17" at bounding box center [178, 118] width 52 height 52
click at [210, 103] on input "c. -17" at bounding box center [210, 102] width 0 height 2
radio input "true"
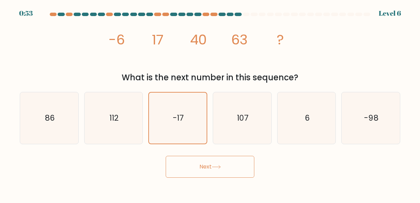
click at [189, 167] on button "Next" at bounding box center [210, 167] width 89 height 22
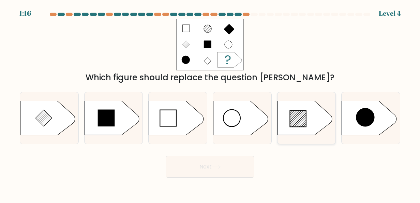
drag, startPoint x: 313, startPoint y: 128, endPoint x: 302, endPoint y: 117, distance: 15.7
click at [302, 117] on icon at bounding box center [307, 118] width 58 height 34
click at [210, 103] on input "e." at bounding box center [210, 102] width 0 height 2
radio input "true"
click at [209, 181] on body "1:16 Level 4 a." at bounding box center [210, 101] width 420 height 203
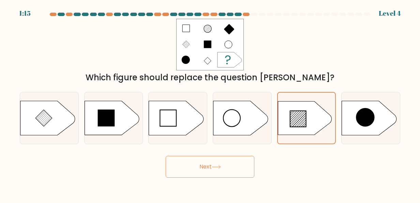
click at [213, 175] on button "Next" at bounding box center [210, 167] width 89 height 22
click at [213, 173] on button "Next" at bounding box center [210, 167] width 89 height 22
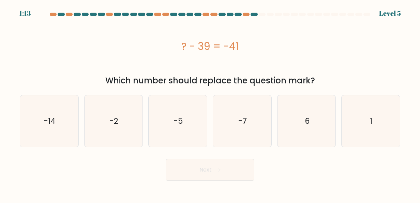
click at [213, 173] on button "Next" at bounding box center [210, 170] width 89 height 22
click at [122, 128] on icon "-2" at bounding box center [114, 121] width 52 height 52
click at [210, 103] on input "b. -2" at bounding box center [210, 102] width 0 height 2
radio input "true"
click at [199, 173] on button "Next" at bounding box center [210, 170] width 89 height 22
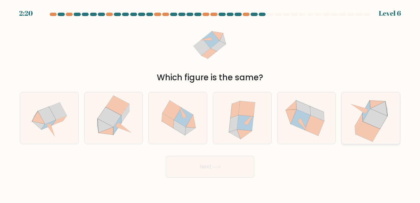
click at [381, 106] on icon at bounding box center [378, 108] width 17 height 15
click at [210, 103] on input "f." at bounding box center [210, 102] width 0 height 2
radio input "true"
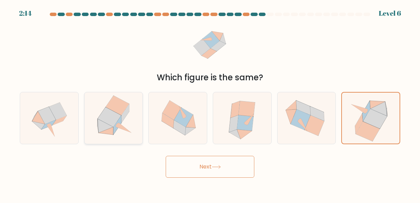
click at [110, 130] on icon at bounding box center [106, 131] width 15 height 8
click at [210, 103] on input "b." at bounding box center [210, 102] width 0 height 2
radio input "true"
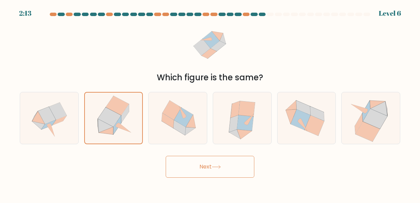
click at [235, 159] on button "Next" at bounding box center [210, 167] width 89 height 22
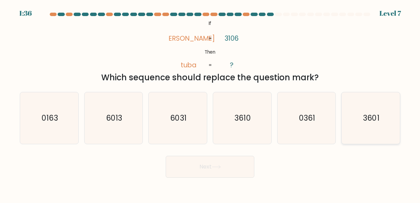
click at [370, 119] on text "3601" at bounding box center [372, 117] width 16 height 11
click at [210, 103] on input "f. 3601" at bounding box center [210, 102] width 0 height 2
radio input "true"
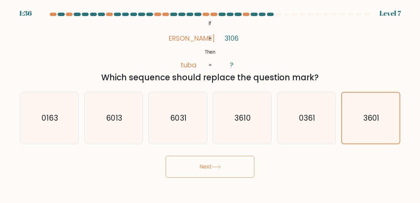
click at [215, 169] on button "Next" at bounding box center [210, 167] width 89 height 22
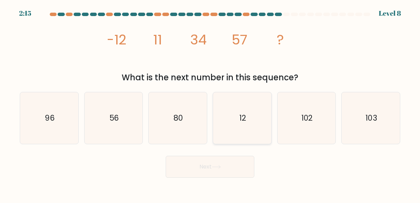
click at [228, 130] on icon "12" at bounding box center [243, 118] width 52 height 52
click at [210, 103] on input "d. 12" at bounding box center [210, 102] width 0 height 2
radio input "true"
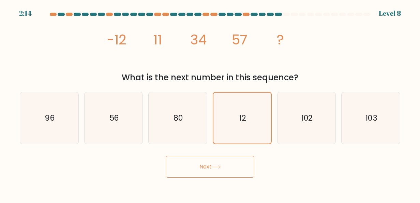
click at [222, 163] on button "Next" at bounding box center [210, 167] width 89 height 22
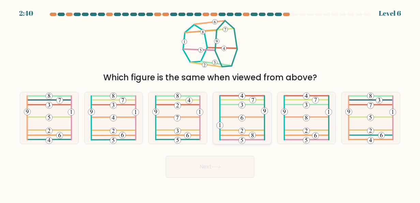
click at [235, 123] on icon at bounding box center [243, 118] width 52 height 52
click at [210, 103] on input "d." at bounding box center [210, 102] width 0 height 2
radio input "true"
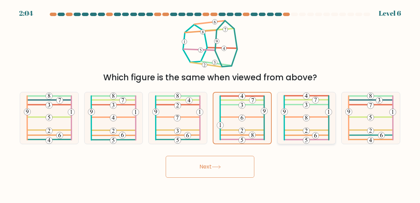
click at [314, 112] on icon at bounding box center [306, 118] width 51 height 52
click at [210, 103] on input "e." at bounding box center [210, 102] width 0 height 2
radio input "true"
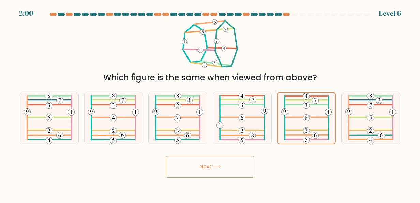
click at [228, 165] on button "Next" at bounding box center [210, 167] width 89 height 22
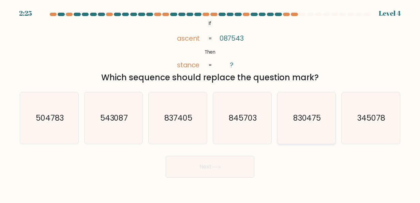
click at [304, 121] on text "830475" at bounding box center [307, 117] width 28 height 11
click at [210, 103] on input "e. 830475" at bounding box center [210, 102] width 0 height 2
radio input "true"
click at [232, 159] on button "Next" at bounding box center [210, 167] width 89 height 22
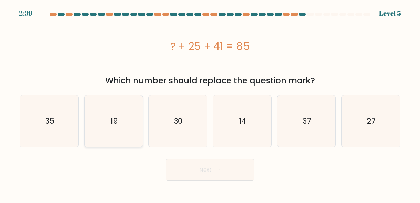
click at [119, 132] on icon "19" at bounding box center [114, 121] width 52 height 52
click at [210, 103] on input "b. 19" at bounding box center [210, 102] width 0 height 2
radio input "true"
click at [209, 171] on button "Next" at bounding box center [210, 170] width 89 height 22
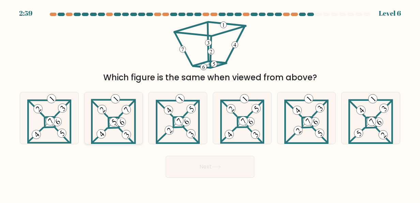
click at [106, 132] on icon at bounding box center [113, 118] width 45 height 52
click at [210, 103] on input "b." at bounding box center [210, 102] width 0 height 2
radio input "true"
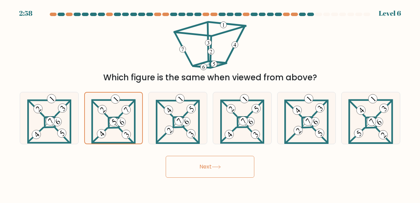
click at [215, 172] on button "Next" at bounding box center [210, 167] width 89 height 22
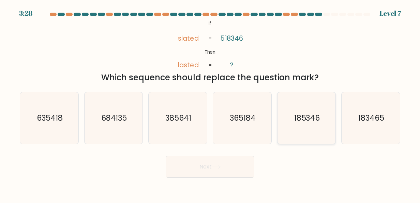
click at [318, 119] on text "185346" at bounding box center [307, 117] width 26 height 11
click at [210, 103] on input "e. 185346" at bounding box center [210, 102] width 0 height 2
radio input "true"
click at [238, 166] on button "Next" at bounding box center [210, 167] width 89 height 22
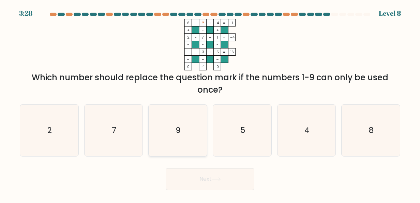
click at [189, 139] on icon "9" at bounding box center [178, 130] width 52 height 52
click at [210, 103] on input "c. 9" at bounding box center [210, 102] width 0 height 2
radio input "true"
click at [214, 179] on icon at bounding box center [216, 179] width 9 height 4
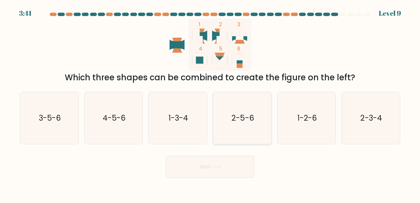
click at [247, 134] on icon "2-5-6" at bounding box center [243, 118] width 52 height 52
click at [210, 103] on input "d. 2-5-6" at bounding box center [210, 102] width 0 height 2
radio input "true"
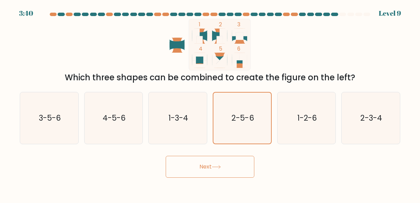
click at [195, 172] on button "Next" at bounding box center [210, 167] width 89 height 22
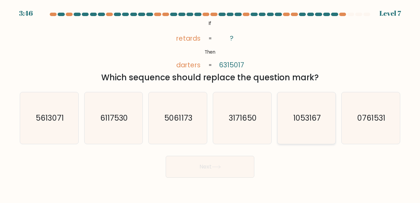
click at [313, 115] on text "1053167" at bounding box center [307, 117] width 28 height 11
click at [210, 103] on input "e. 1053167" at bounding box center [210, 102] width 0 height 2
radio input "true"
click at [173, 162] on button "Next" at bounding box center [210, 167] width 89 height 22
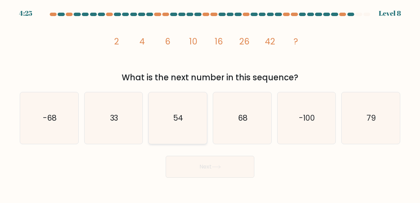
click at [192, 122] on icon "54" at bounding box center [178, 118] width 52 height 52
click at [210, 103] on input "c. 54" at bounding box center [210, 102] width 0 height 2
radio input "true"
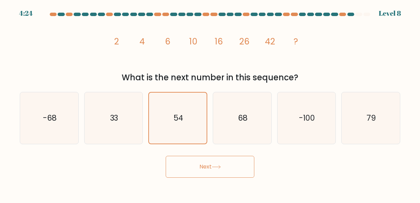
click at [218, 168] on icon at bounding box center [216, 167] width 9 height 4
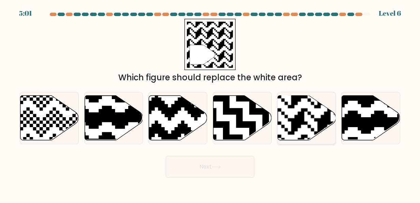
click at [304, 123] on rect at bounding box center [325, 95] width 106 height 106
click at [210, 103] on input "e." at bounding box center [210, 102] width 0 height 2
radio input "true"
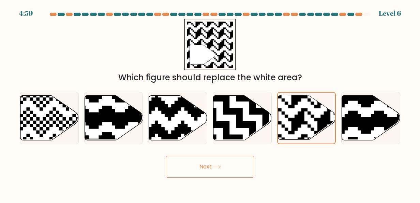
click at [194, 173] on button "Next" at bounding box center [210, 167] width 89 height 22
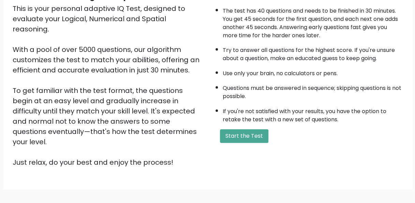
scroll to position [110, 0]
